Goal: Transaction & Acquisition: Subscribe to service/newsletter

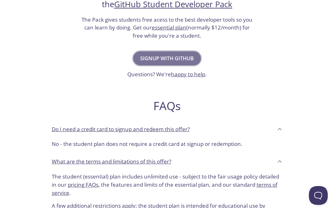
click at [181, 61] on span "Signup with GitHub" at bounding box center [167, 58] width 54 height 9
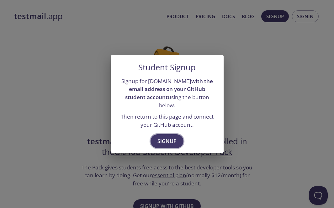
click at [174, 138] on span "Signup" at bounding box center [166, 141] width 19 height 9
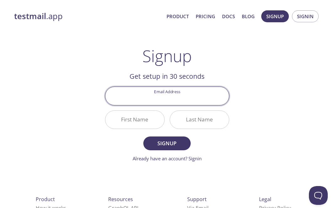
click at [181, 95] on input "Email Address" at bounding box center [167, 96] width 124 height 18
type input "[EMAIL_ADDRESS][DOMAIN_NAME]"
click at [152, 121] on input "First Name" at bounding box center [134, 120] width 59 height 18
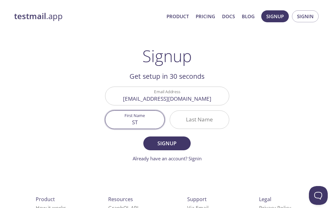
type input "S"
type input "Nafis"
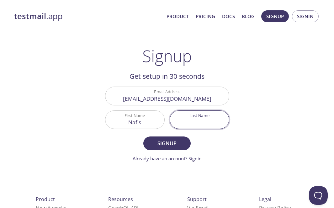
click at [186, 120] on input "Last Name" at bounding box center [199, 120] width 59 height 18
type input "[PERSON_NAME]"
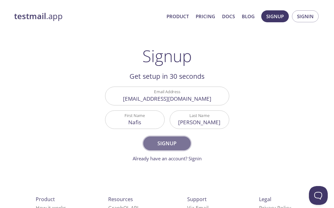
click at [183, 145] on span "Signup" at bounding box center [166, 143] width 33 height 9
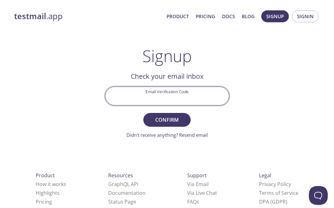
click at [155, 96] on input "Email Verification Code" at bounding box center [167, 96] width 124 height 18
paste input "EJS76LG"
type input "EJS76LG"
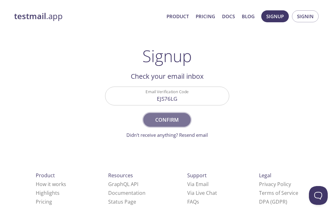
click at [171, 126] on button "Confirm" at bounding box center [166, 120] width 47 height 14
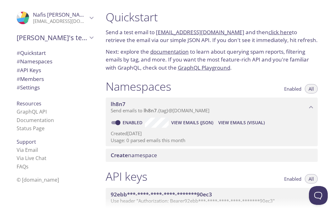
click at [47, 53] on span "# Quickstart" at bounding box center [55, 53] width 77 height 8
click at [94, 38] on icon "Nafis's team" at bounding box center [92, 38] width 8 height 8
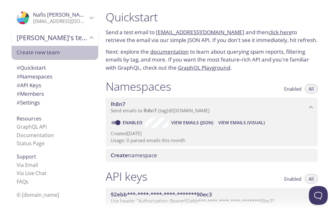
click at [85, 54] on span "Create new team" at bounding box center [55, 52] width 77 height 8
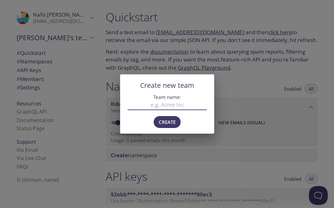
click at [133, 61] on div "Create new team Team name: Create" at bounding box center [167, 104] width 334 height 208
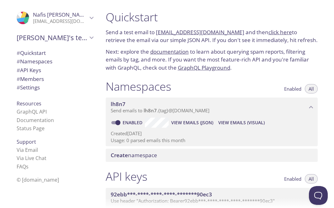
click at [188, 32] on link "lh8n7.test@inbox.testmail.app" at bounding box center [200, 32] width 88 height 7
click at [274, 33] on link "click here" at bounding box center [281, 32] width 24 height 7
click at [55, 61] on span "# Namespaces" at bounding box center [55, 61] width 77 height 8
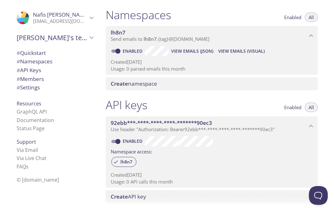
scroll to position [69, 0]
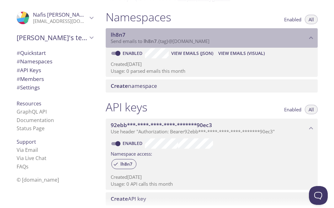
click at [148, 42] on span "lh8n7" at bounding box center [150, 41] width 13 height 6
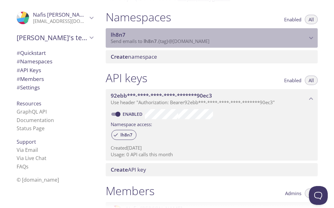
click at [148, 42] on span "lh8n7" at bounding box center [150, 41] width 13 height 6
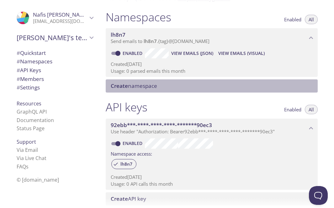
click at [154, 88] on span "Create namespace" at bounding box center [134, 85] width 46 height 7
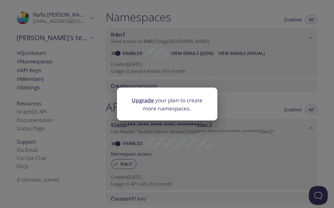
click at [145, 100] on link "Upgrade" at bounding box center [143, 100] width 22 height 7
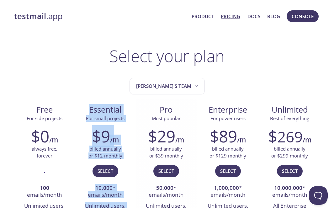
drag, startPoint x: 90, startPoint y: 112, endPoint x: 144, endPoint y: 110, distance: 54.3
click at [133, 118] on div "Essential For small projects" at bounding box center [105, 111] width 61 height 24
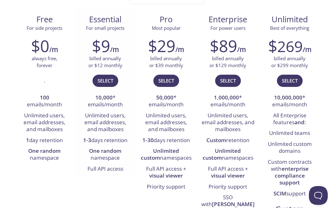
scroll to position [91, 0]
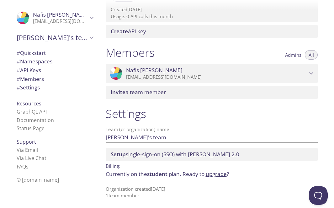
scroll to position [238, 0]
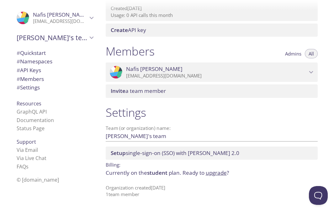
click at [65, 90] on span "# Settings" at bounding box center [55, 87] width 77 height 8
click at [65, 78] on span "# Members" at bounding box center [55, 79] width 77 height 8
click at [40, 111] on link "GraphQL API" at bounding box center [32, 111] width 30 height 7
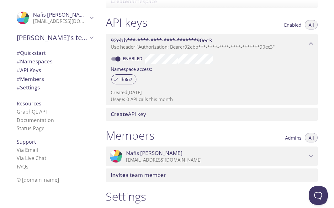
scroll to position [61, 0]
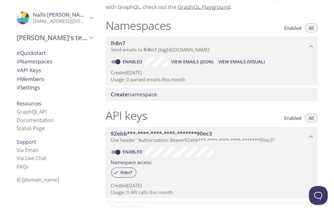
click at [49, 51] on span "# Quickstart" at bounding box center [55, 53] width 77 height 8
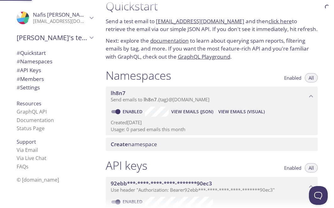
scroll to position [10, 0]
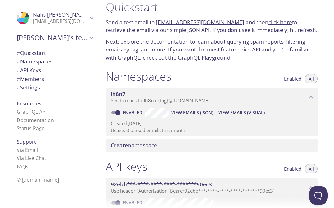
click at [49, 51] on span "# Quickstart" at bounding box center [55, 53] width 77 height 8
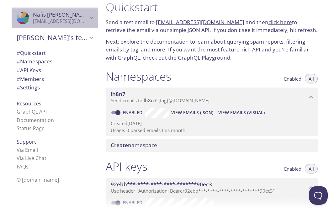
click at [90, 18] on icon "Nafis nadim" at bounding box center [92, 18] width 8 height 8
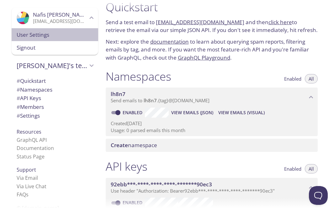
click at [81, 33] on span "User Settings" at bounding box center [55, 35] width 77 height 8
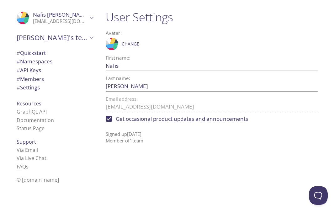
click at [82, 65] on span "# Namespaces" at bounding box center [55, 61] width 77 height 8
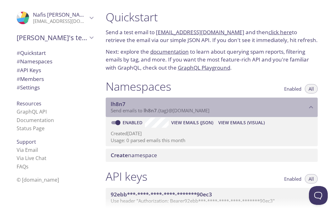
click at [189, 104] on span "lh8n7" at bounding box center [209, 104] width 196 height 7
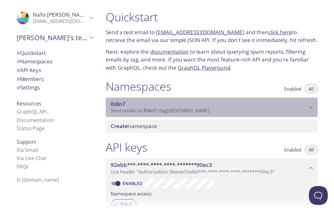
click at [189, 104] on span "lh8n7" at bounding box center [209, 104] width 196 height 7
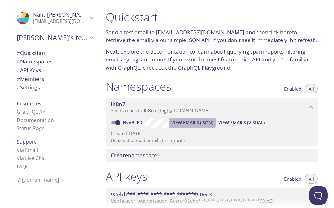
click at [194, 122] on span "View Emails (JSON)" at bounding box center [192, 123] width 42 height 8
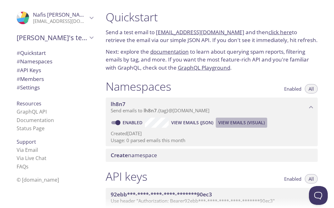
click at [251, 122] on span "View Emails (Visual)" at bounding box center [241, 123] width 46 height 8
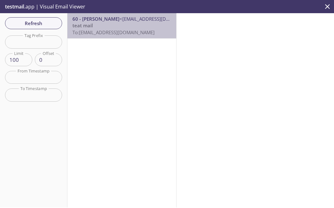
click at [160, 34] on p "teat mail To: lh8n7.test@inbox.testmail.app" at bounding box center [121, 28] width 99 height 13
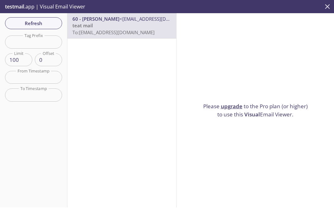
click at [327, 10] on icon "close" at bounding box center [327, 7] width 8 height 8
